Goal: Find specific page/section: Find specific page/section

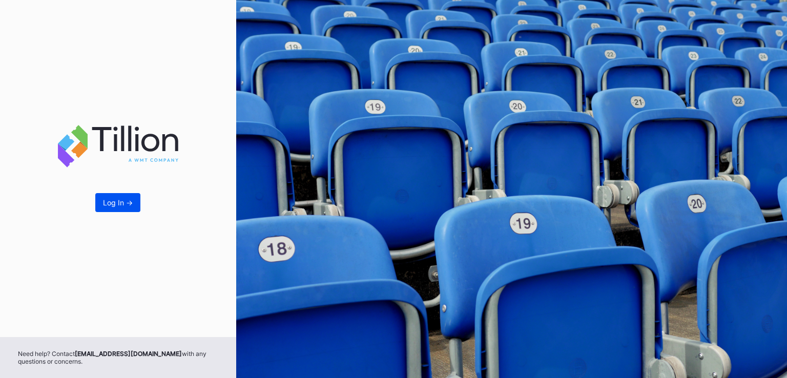
click at [121, 201] on div "Log In ->" at bounding box center [118, 202] width 30 height 9
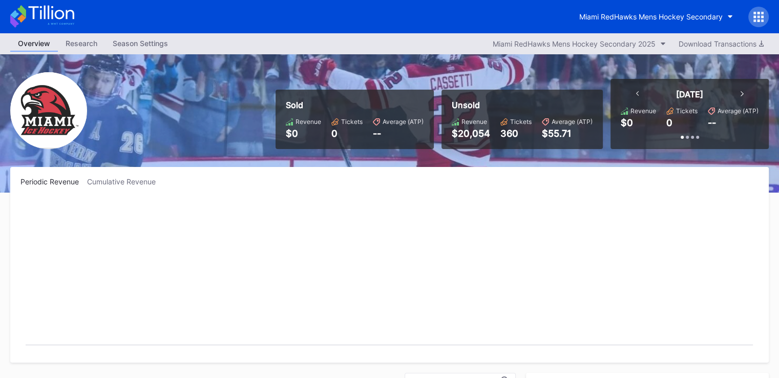
scroll to position [67, 0]
click at [688, 24] on button "Miami RedHawks Mens Hockey Secondary" at bounding box center [656, 16] width 169 height 19
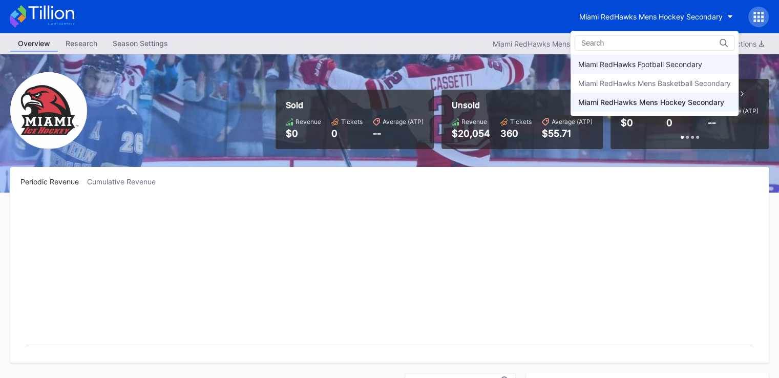
click at [643, 63] on div "Miami RedHawks Football Secondary" at bounding box center [640, 64] width 124 height 9
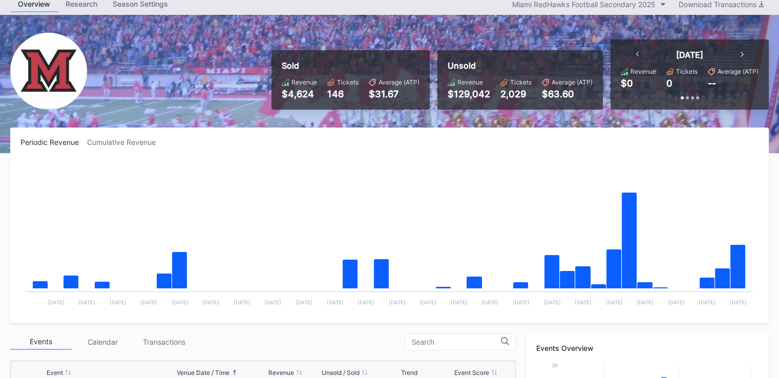
scroll to position [51, 0]
